Goal: Task Accomplishment & Management: Complete application form

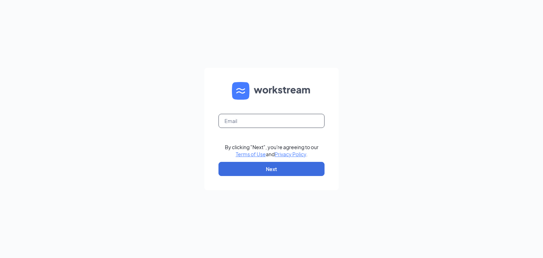
click at [260, 118] on input "text" at bounding box center [271, 121] width 106 height 14
type input "tyler@cypresssocial.com"
click at [269, 171] on button "Next" at bounding box center [271, 169] width 106 height 14
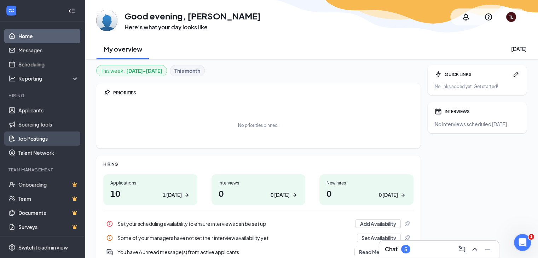
click at [37, 139] on link "Job Postings" at bounding box center [48, 138] width 60 height 14
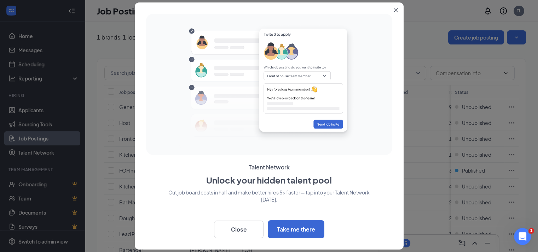
click at [396, 11] on icon "Close" at bounding box center [395, 10] width 4 height 4
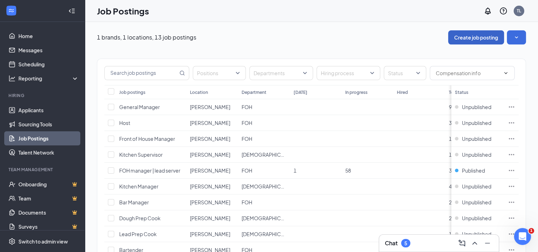
click at [491, 37] on button "Create job posting" at bounding box center [476, 37] width 56 height 14
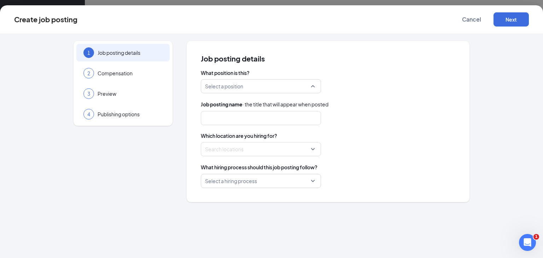
click at [270, 84] on input "search" at bounding box center [258, 86] width 107 height 13
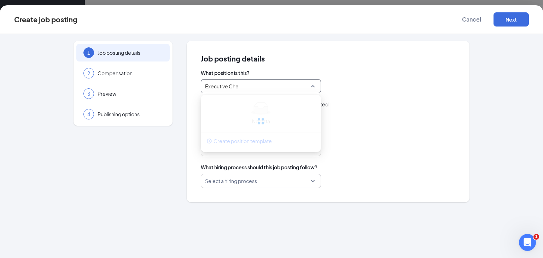
type input "Executive Chef"
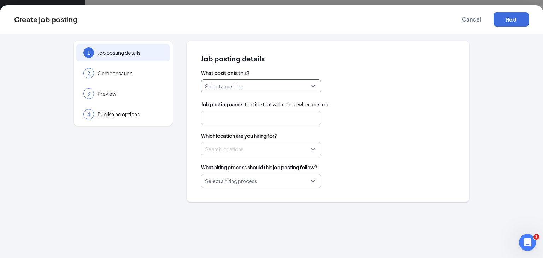
click at [270, 86] on input "search" at bounding box center [258, 86] width 107 height 13
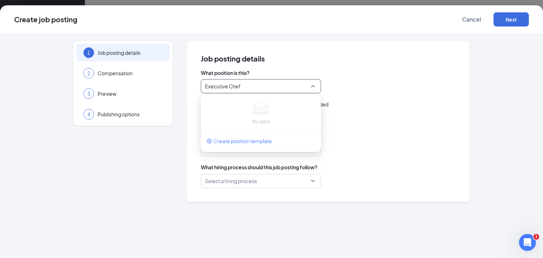
type input "Executive Chef"
click at [441, 107] on div "Job posting name · the title that will appear when posted" at bounding box center [328, 104] width 255 height 8
